Goal: Information Seeking & Learning: Learn about a topic

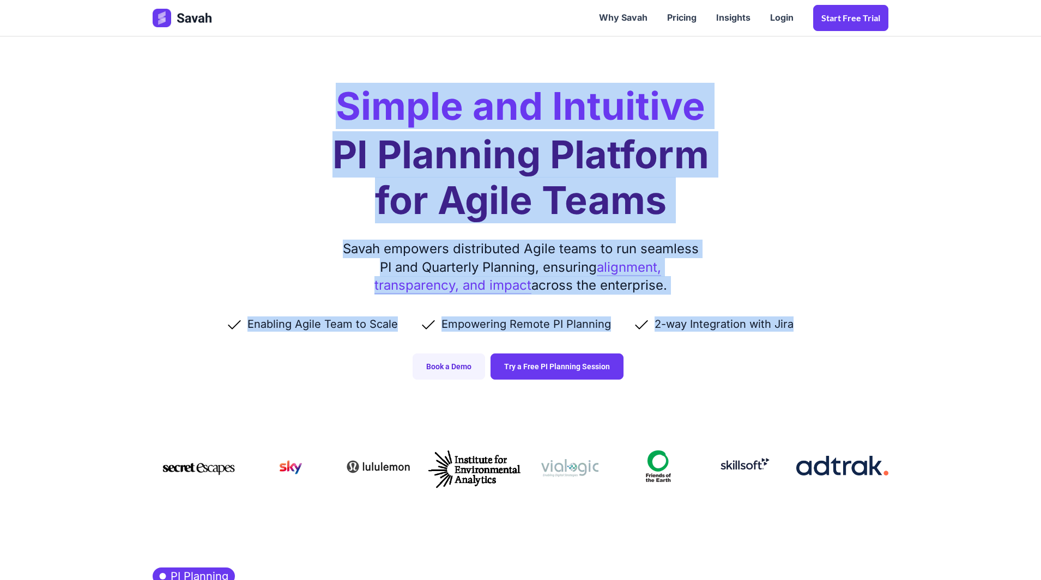
drag, startPoint x: 342, startPoint y: 109, endPoint x: 804, endPoint y: 323, distance: 509.0
click at [804, 323] on div "Simple and Intuitive PI Planning Platform for Agile Teams Savah empowers distri…" at bounding box center [520, 201] width 757 height 402
copy div "Simple and Intuitive PI Planning Platform for Agile Teams Savah empowers distri…"
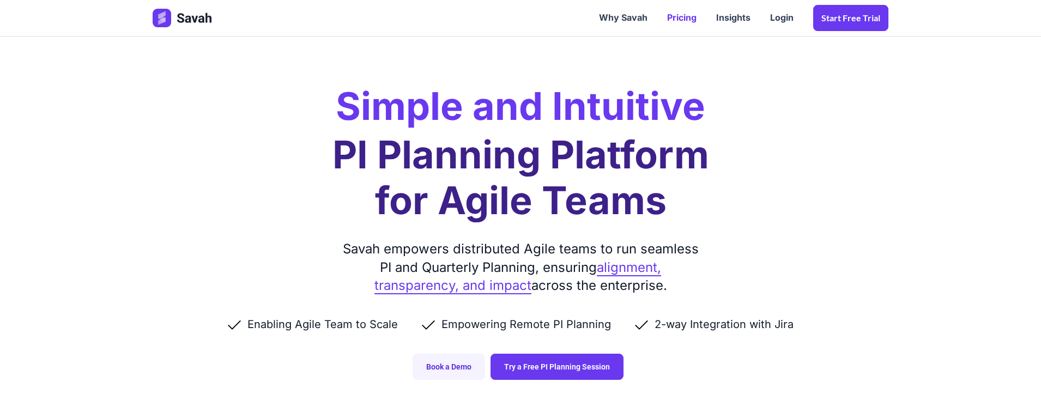
click at [693, 21] on link "Pricing" at bounding box center [681, 18] width 49 height 34
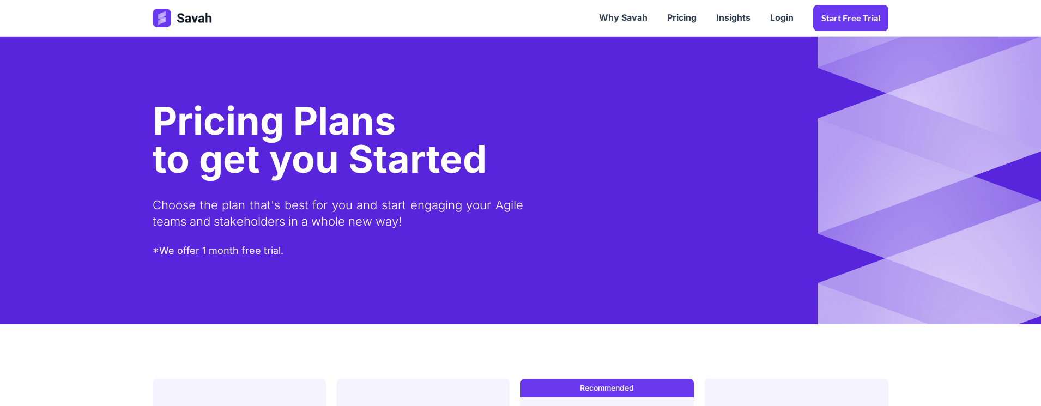
click at [718, 21] on link "Insights" at bounding box center [733, 18] width 54 height 34
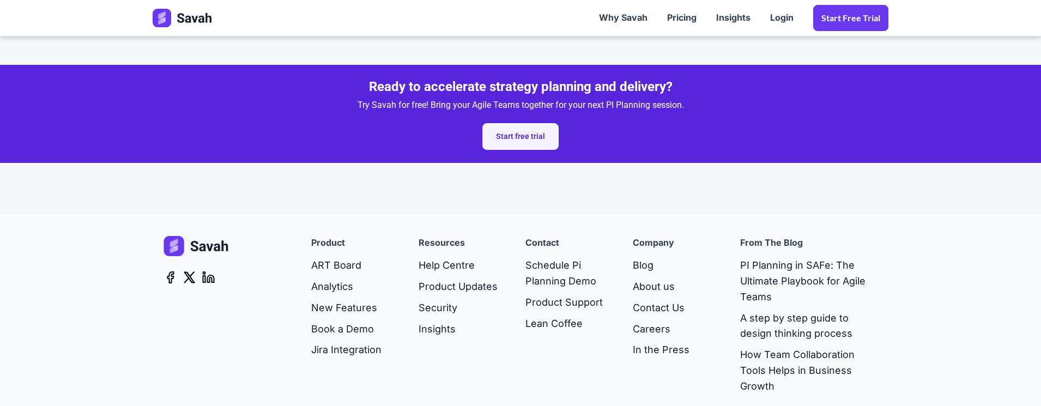
scroll to position [3520, 0]
